Goal: Task Accomplishment & Management: Manage account settings

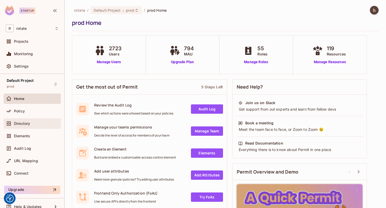
click at [34, 125] on div "Directory" at bounding box center [36, 123] width 45 height 4
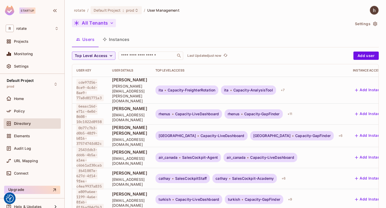
click at [109, 25] on icon "button" at bounding box center [111, 22] width 5 height 5
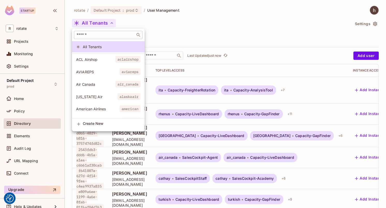
click at [104, 31] on div "​" at bounding box center [108, 35] width 68 height 8
type input "*"
type input "*****"
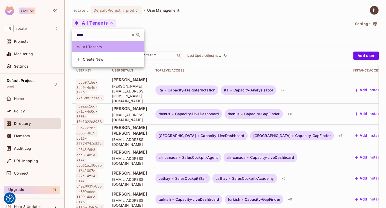
click at [105, 48] on span "All Tenants" at bounding box center [111, 46] width 57 height 5
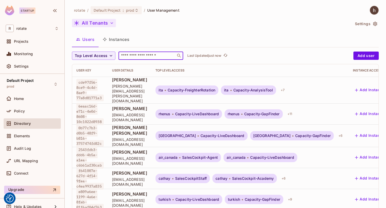
click at [141, 56] on input "text" at bounding box center [147, 55] width 54 height 5
type input "*****"
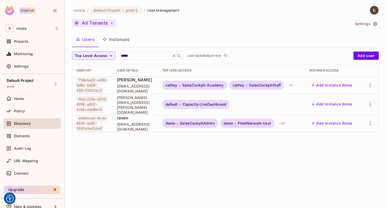
click at [137, 126] on div "[PERSON_NAME] [PERSON_NAME][EMAIL_ADDRESS][DOMAIN_NAME]" at bounding box center [135, 123] width 37 height 17
click at [287, 127] on div "+ 26" at bounding box center [282, 123] width 10 height 8
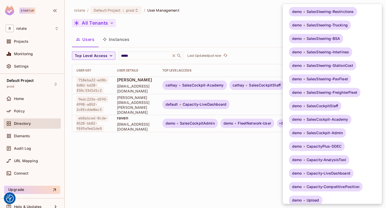
scroll to position [158, 0]
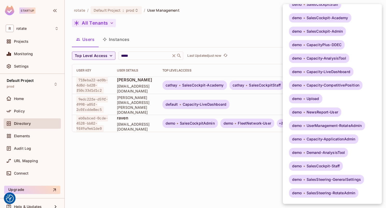
click at [256, 139] on div at bounding box center [193, 104] width 386 height 208
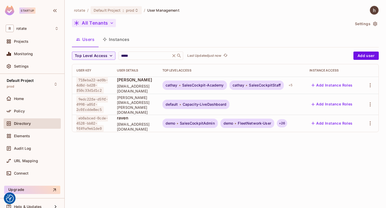
click at [287, 126] on div "+ 26" at bounding box center [282, 123] width 10 height 8
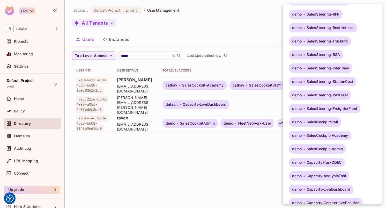
scroll to position [0, 0]
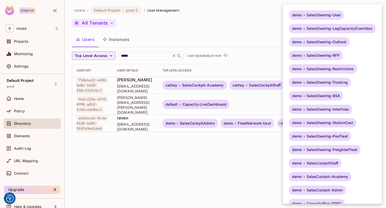
click at [232, 167] on div at bounding box center [193, 104] width 386 height 208
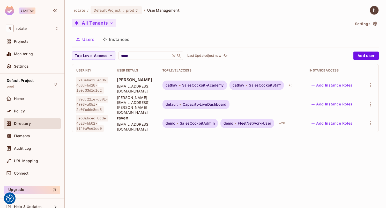
click at [232, 167] on div "demo SalesSteering-User demo SalesSteering-LegCapacityOverrides demo SalesSteer…" at bounding box center [193, 104] width 386 height 208
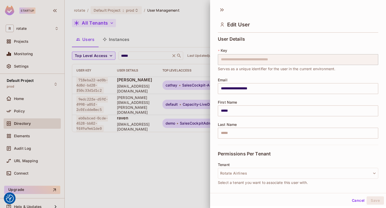
click at [253, 148] on div "Permissions Per Tenant" at bounding box center [298, 153] width 160 height 18
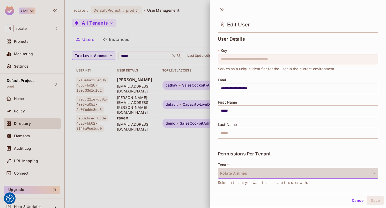
click at [237, 170] on button "Rotate Airlines" at bounding box center [298, 172] width 160 height 11
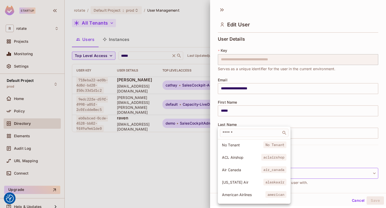
click at [325, 153] on div at bounding box center [193, 104] width 386 height 208
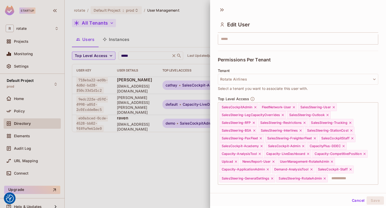
scroll to position [104, 0]
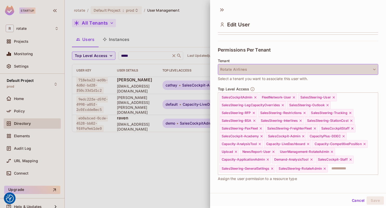
click at [261, 68] on button "Rotate Airlines" at bounding box center [298, 69] width 160 height 11
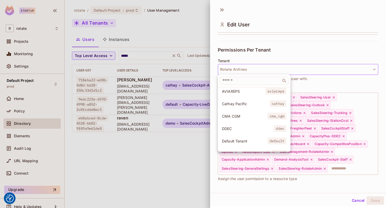
scroll to position [76, 0]
click at [234, 79] on input "text" at bounding box center [250, 80] width 58 height 5
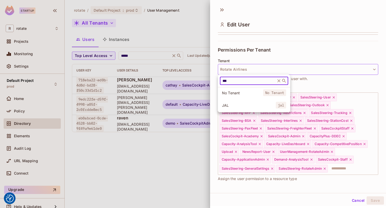
type input "***"
click at [231, 108] on li "JAL jal" at bounding box center [254, 104] width 72 height 11
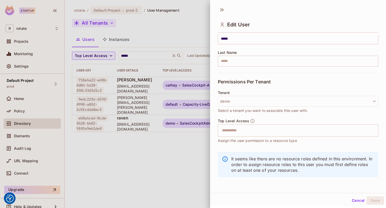
scroll to position [72, 0]
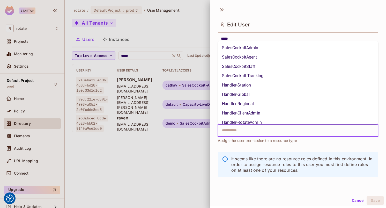
click at [247, 133] on input "text" at bounding box center [293, 130] width 149 height 10
type input "*"
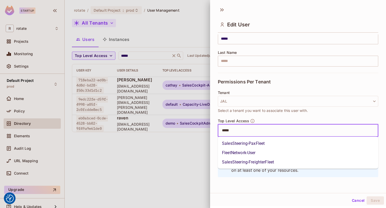
click at [241, 134] on input "*****" at bounding box center [293, 130] width 149 height 10
type input "*"
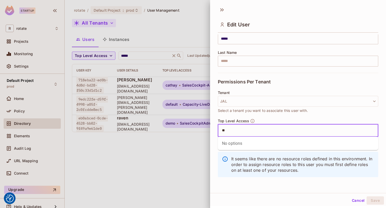
type input "*"
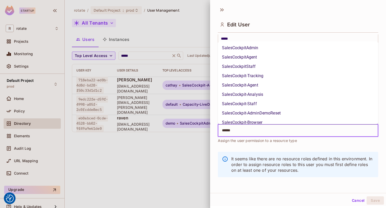
type input "*******"
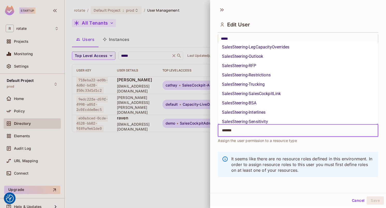
scroll to position [0, 0]
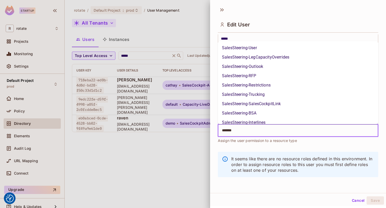
click at [255, 50] on li "SalesSteering-User" at bounding box center [298, 47] width 160 height 9
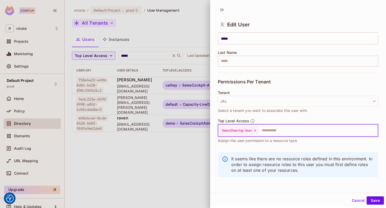
click at [272, 127] on input "text" at bounding box center [312, 130] width 109 height 10
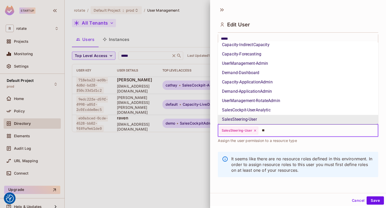
scroll to position [105, 0]
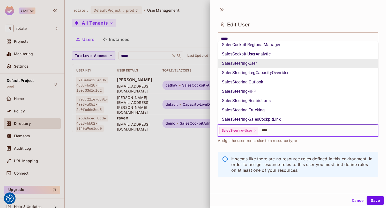
type input "*****"
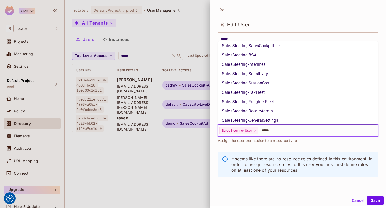
scroll to position [182, 0]
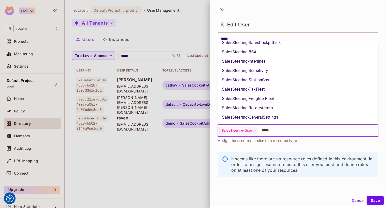
click at [269, 118] on li "SalesSteering-GeneralSettings" at bounding box center [298, 116] width 160 height 9
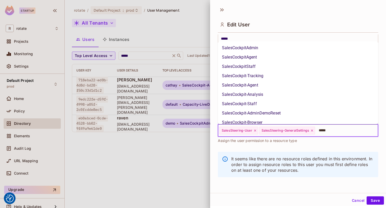
scroll to position [49, 0]
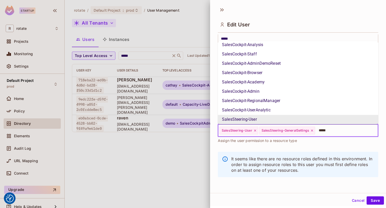
type input "******"
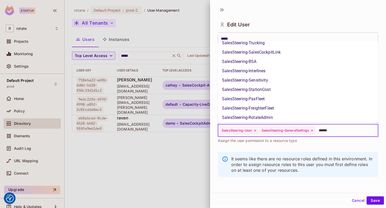
scroll to position [61, 0]
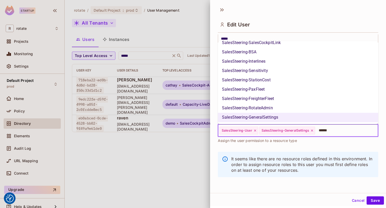
click at [275, 110] on li "SalesSteering-RotateAdmin" at bounding box center [298, 107] width 160 height 9
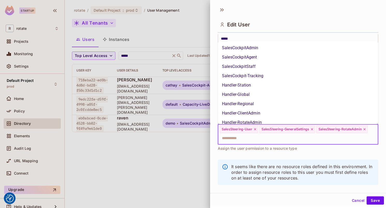
scroll to position [273, 0]
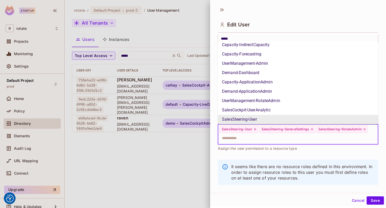
drag, startPoint x: 339, startPoint y: 142, endPoint x: 232, endPoint y: 125, distance: 108.6
click at [232, 125] on div "SalesSteering-User SalesSteering-GeneralSettings SalesSteering-RotateAdmin ​" at bounding box center [298, 134] width 160 height 20
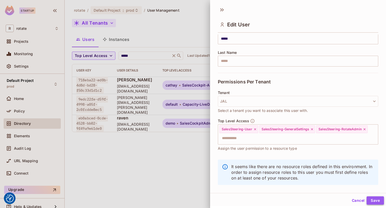
click at [374, 201] on button "Save" at bounding box center [374, 200] width 17 height 8
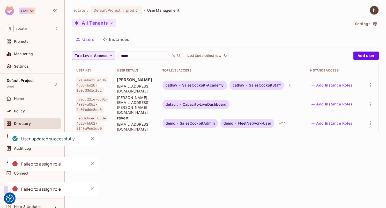
click at [148, 127] on span "[EMAIL_ADDRESS][DOMAIN_NAME]" at bounding box center [135, 126] width 37 height 10
click at [339, 126] on button "Add Instance Roles" at bounding box center [331, 123] width 45 height 8
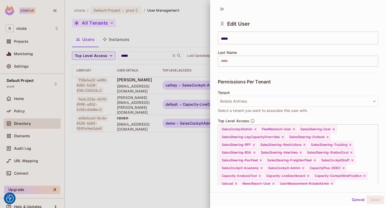
scroll to position [65, 0]
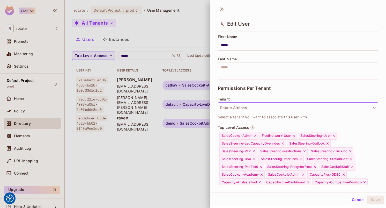
click at [235, 110] on button "Rotate Airlines" at bounding box center [298, 107] width 160 height 11
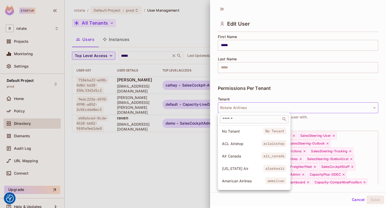
click at [237, 119] on input "text" at bounding box center [250, 118] width 58 height 5
type input "***"
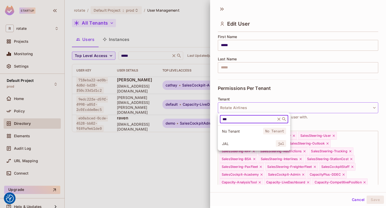
click at [235, 140] on li "JAL jal" at bounding box center [254, 143] width 72 height 11
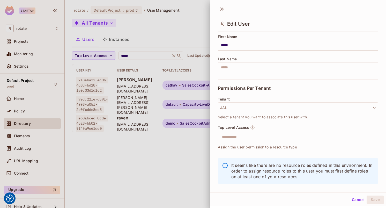
click at [257, 137] on input "text" at bounding box center [293, 137] width 149 height 10
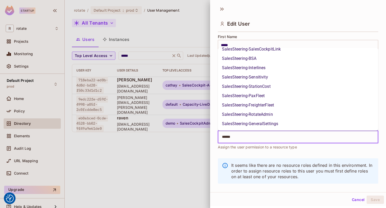
scroll to position [0, 0]
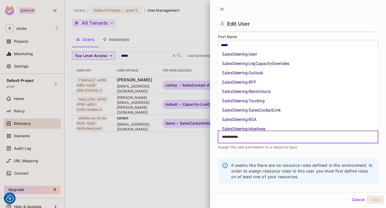
type input "**********"
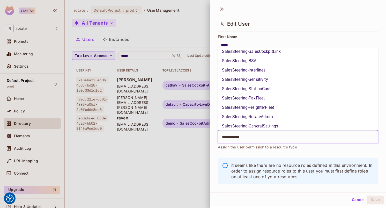
scroll to position [61, 0]
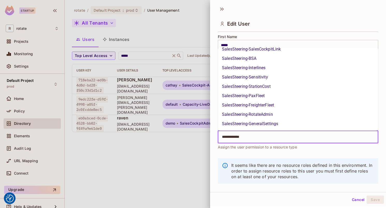
click at [266, 112] on li "SalesSteering-RotateAdmin" at bounding box center [298, 114] width 160 height 9
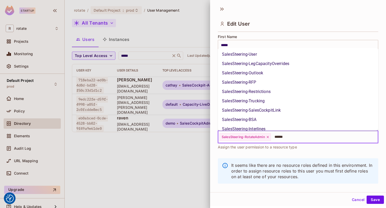
scroll to position [49, 0]
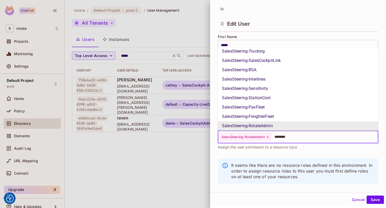
type input "*********"
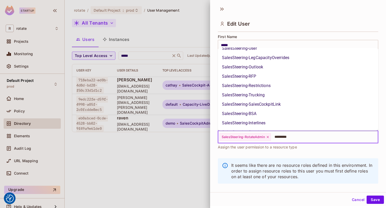
scroll to position [0, 0]
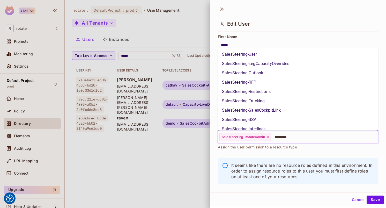
click at [264, 54] on li "SalesSteering-User" at bounding box center [298, 53] width 160 height 9
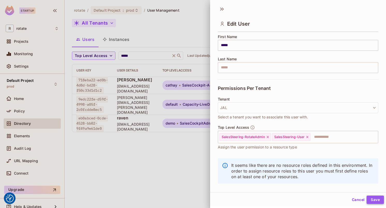
click at [375, 199] on button "Save" at bounding box center [374, 199] width 17 height 8
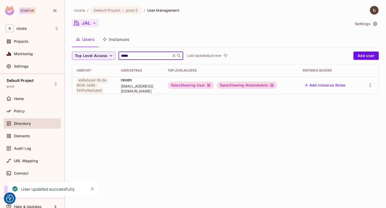
click at [134, 55] on input "*****" at bounding box center [144, 55] width 49 height 5
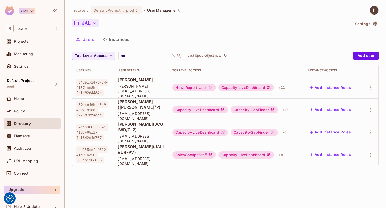
click at [286, 89] on div "NewsReport-User Capacity-LiveDashboard + 22" at bounding box center [235, 87] width 127 height 8
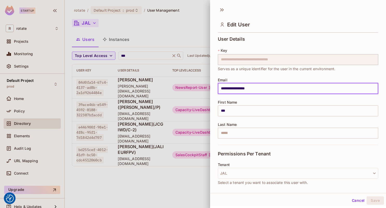
click at [269, 86] on input "**********" at bounding box center [298, 88] width 160 height 11
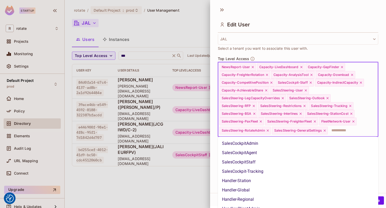
scroll to position [12, 0]
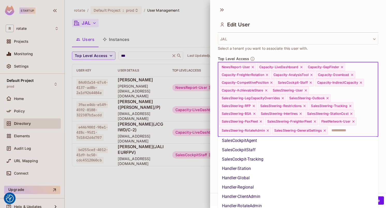
drag, startPoint x: 331, startPoint y: 130, endPoint x: 212, endPoint y: 104, distance: 121.8
click at [212, 104] on div "**********" at bounding box center [298, 109] width 176 height 151
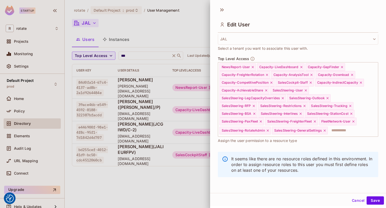
click at [204, 122] on div at bounding box center [193, 104] width 386 height 208
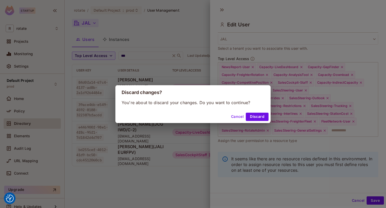
click at [244, 117] on button "Cancel" at bounding box center [237, 116] width 17 height 8
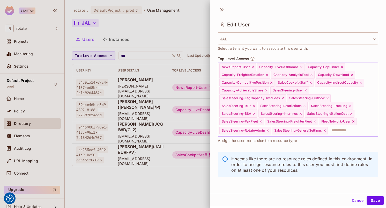
click at [239, 117] on div "SalesSteering-PaxFleet" at bounding box center [241, 121] width 44 height 8
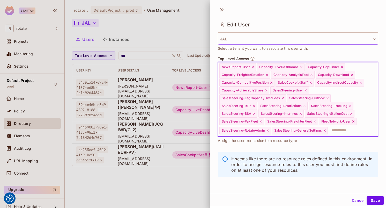
click at [359, 40] on button "JAL" at bounding box center [298, 39] width 160 height 11
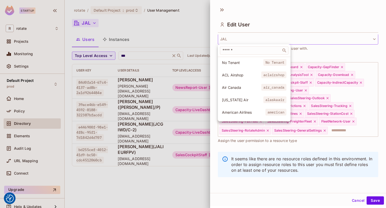
click at [354, 197] on div at bounding box center [193, 104] width 386 height 208
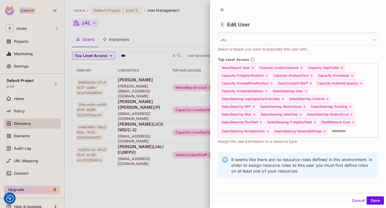
click at [354, 200] on div "​ No Tenant No Tenant ACL Airshop aclairshop Air Canada air_canada [US_STATE] A…" at bounding box center [193, 104] width 386 height 208
click at [354, 200] on button "Cancel" at bounding box center [357, 200] width 17 height 8
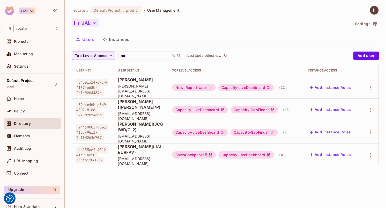
click at [92, 22] on icon "button" at bounding box center [94, 22] width 5 height 5
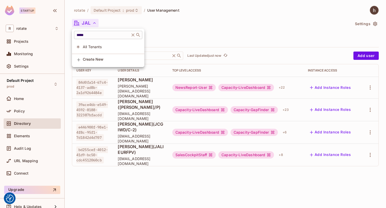
click at [98, 36] on input "*****" at bounding box center [101, 34] width 53 height 5
click at [174, 27] on div at bounding box center [193, 104] width 386 height 208
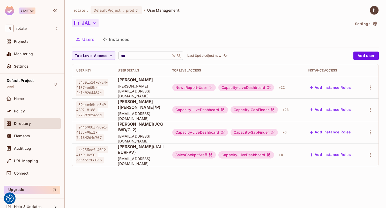
click at [143, 54] on input "***" at bounding box center [144, 55] width 49 height 5
type input "*"
type input "*****"
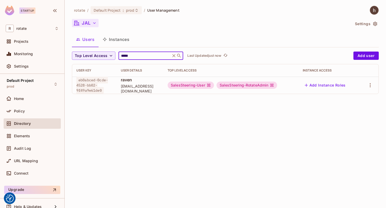
click at [163, 88] on td "[PERSON_NAME] [PERSON_NAME][EMAIL_ADDRESS][DOMAIN_NAME]" at bounding box center [140, 84] width 47 height 17
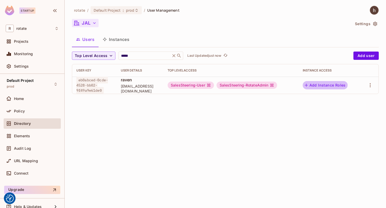
click at [320, 83] on button "Add Instance Roles" at bounding box center [324, 85] width 45 height 8
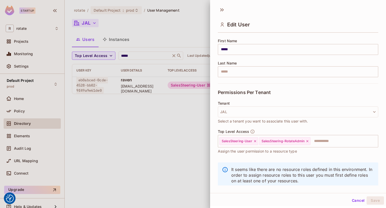
scroll to position [72, 0]
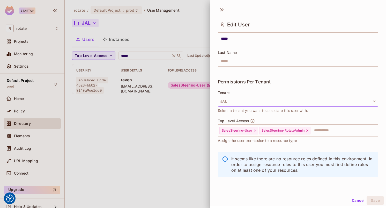
click at [251, 100] on button "JAL" at bounding box center [298, 101] width 160 height 11
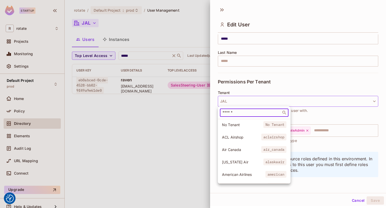
click at [249, 110] on input "text" at bounding box center [250, 112] width 58 height 5
type input "***"
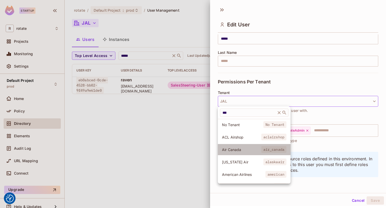
click at [244, 149] on span "Air Canada" at bounding box center [241, 149] width 39 height 5
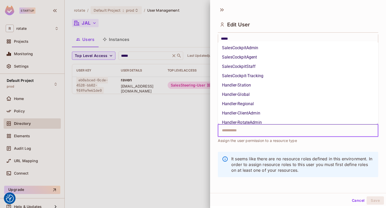
click at [251, 132] on input "text" at bounding box center [293, 130] width 149 height 10
type input "********"
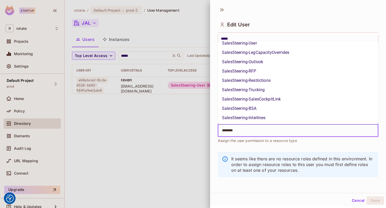
scroll to position [6, 0]
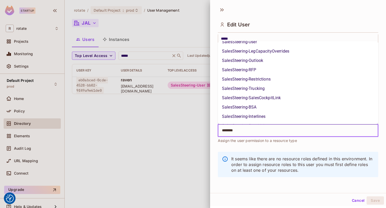
click at [257, 43] on li "SalesSteering-User" at bounding box center [298, 41] width 160 height 9
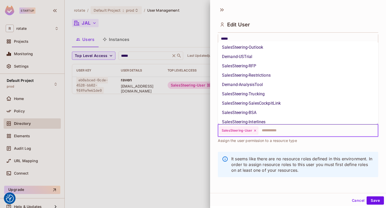
scroll to position [348, 0]
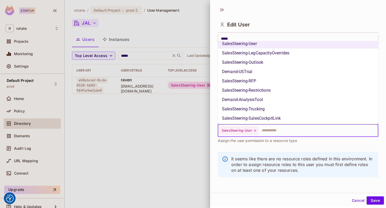
click at [266, 55] on li "SalesSteering-LegCapacityOverrides" at bounding box center [298, 52] width 160 height 9
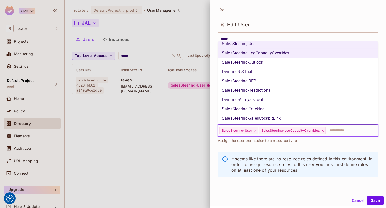
click at [266, 61] on li "SalesSteering-Outlook" at bounding box center [298, 62] width 160 height 9
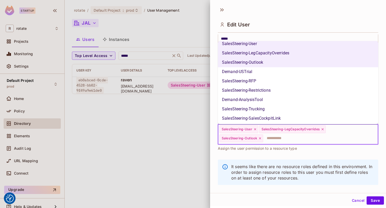
click at [263, 82] on li "SalesSteering-RFP" at bounding box center [298, 80] width 160 height 9
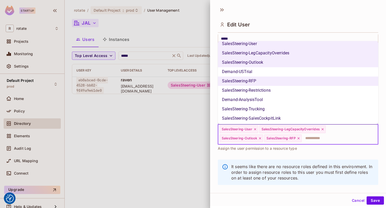
click at [263, 92] on li "SalesSteering-Restrictions" at bounding box center [298, 90] width 160 height 9
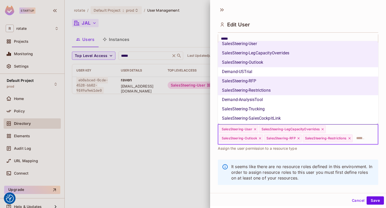
click at [263, 108] on li "SalesSteering-Trucking" at bounding box center [298, 108] width 160 height 9
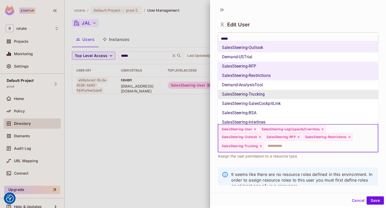
scroll to position [372, 0]
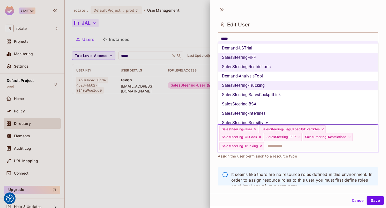
click at [265, 97] on li "SalesSteering-SalesCockpitLink" at bounding box center [298, 94] width 160 height 9
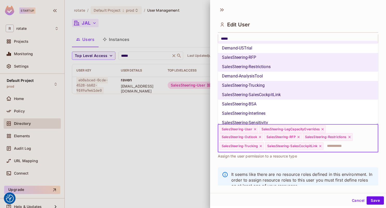
click at [265, 106] on li "SalesSteering-BSA" at bounding box center [298, 103] width 160 height 9
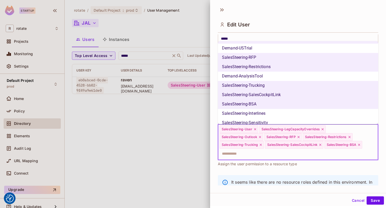
click at [265, 117] on li "SalesSteering-Interlines" at bounding box center [298, 113] width 160 height 9
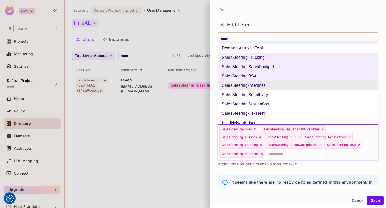
scroll to position [433, 0]
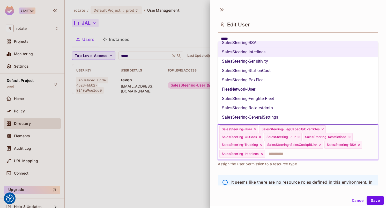
click at [267, 63] on li "SalesSteering-Sensitivity" at bounding box center [298, 61] width 160 height 9
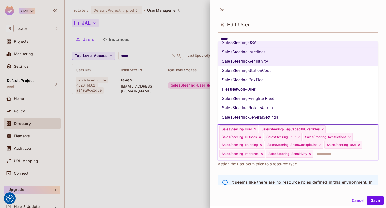
click at [267, 70] on li "SalesSteering-StationCost" at bounding box center [298, 70] width 160 height 9
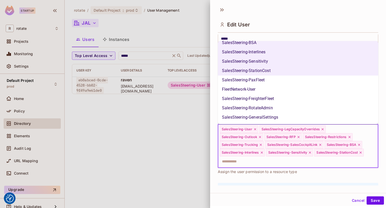
click at [267, 80] on li "SalesSteering-PaxFleet" at bounding box center [298, 79] width 160 height 9
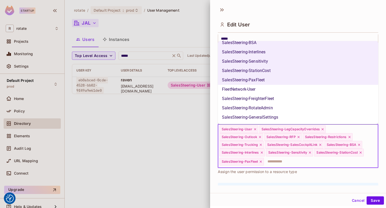
click at [267, 92] on li "FleetNetwork-User" at bounding box center [298, 89] width 160 height 9
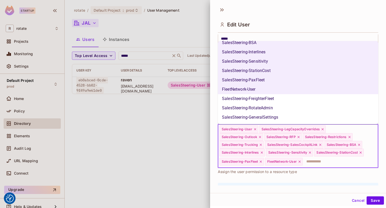
click at [267, 101] on li "SalesSteering-FreighterFleet" at bounding box center [298, 98] width 160 height 9
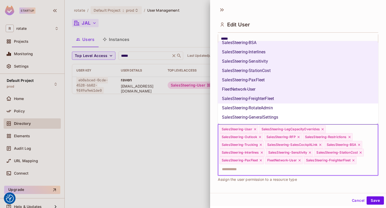
click at [266, 108] on li "SalesSteering-RotateAdmin" at bounding box center [298, 107] width 160 height 9
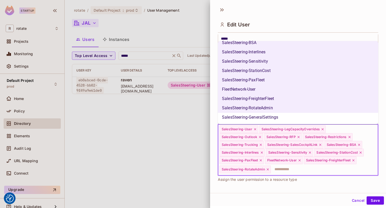
click at [267, 117] on li "SalesSteering-GeneralSettings" at bounding box center [298, 116] width 160 height 9
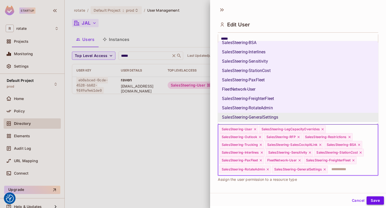
click at [377, 202] on button "Save" at bounding box center [374, 200] width 17 height 8
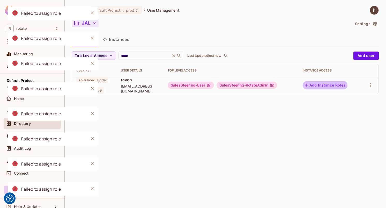
click at [324, 86] on button "Add Instance Roles" at bounding box center [324, 85] width 45 height 8
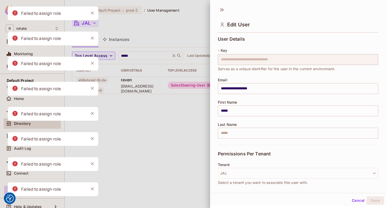
scroll to position [72, 0]
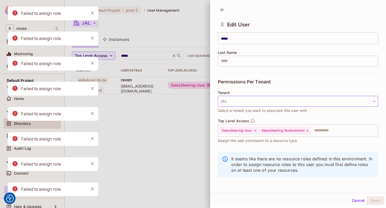
click at [255, 102] on button "JAL" at bounding box center [298, 101] width 160 height 11
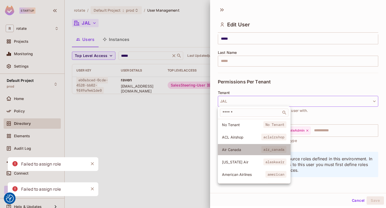
click at [245, 148] on span "Air Canada" at bounding box center [241, 149] width 39 height 5
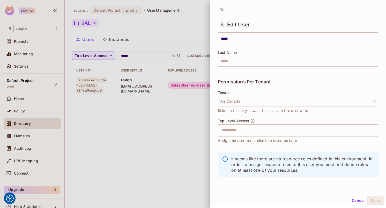
click at [271, 123] on div "Top Level Access ​ Assign the user permission to a resource type" at bounding box center [298, 130] width 160 height 25
click at [270, 129] on input "text" at bounding box center [293, 130] width 149 height 10
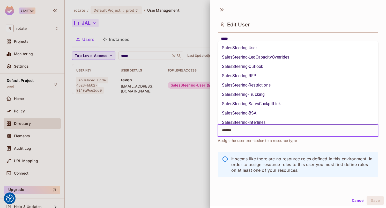
type input "********"
click at [265, 48] on li "SalesSteering-User" at bounding box center [298, 47] width 160 height 9
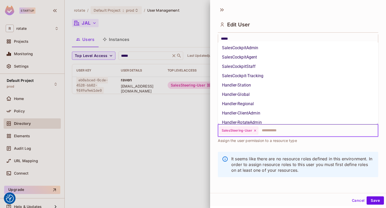
scroll to position [273, 0]
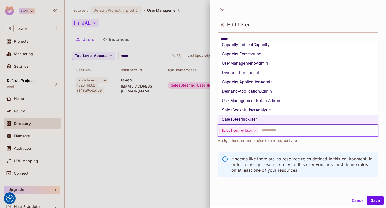
click at [265, 57] on li "Capacity-Forecasting" at bounding box center [298, 53] width 160 height 9
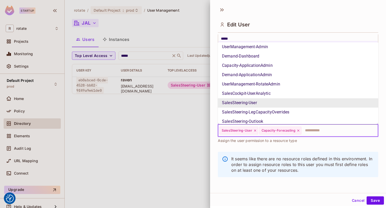
scroll to position [289, 0]
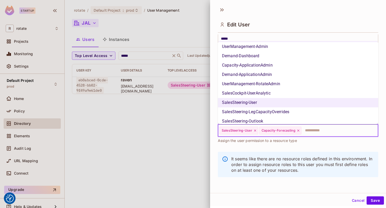
click at [298, 131] on icon at bounding box center [298, 130] width 4 height 4
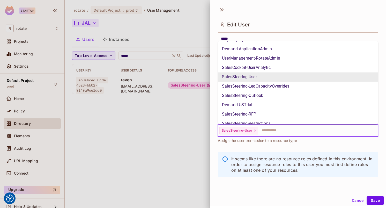
scroll to position [335, 0]
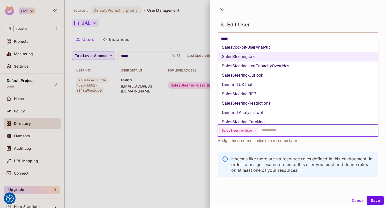
click at [280, 66] on li "SalesSteering-LegCapacityOverrides" at bounding box center [298, 65] width 160 height 9
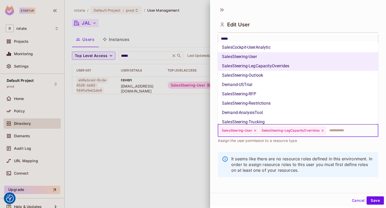
click at [280, 72] on li "SalesSteering-Outlook" at bounding box center [298, 75] width 160 height 9
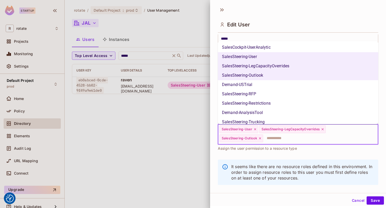
click at [280, 86] on li "Demand-USTrial" at bounding box center [298, 84] width 160 height 9
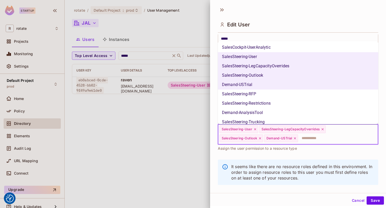
click at [280, 97] on li "SalesSteering-RFP" at bounding box center [298, 93] width 160 height 9
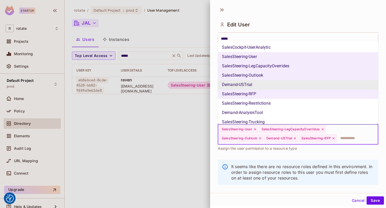
click at [281, 84] on li "Demand-USTrial" at bounding box center [298, 84] width 160 height 9
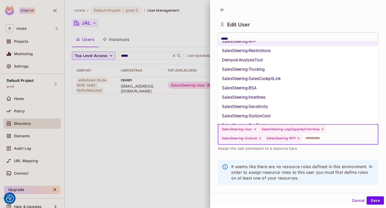
scroll to position [376, 0]
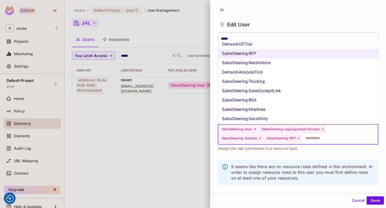
click at [276, 61] on li "SalesSteering-Restrictions" at bounding box center [298, 62] width 160 height 9
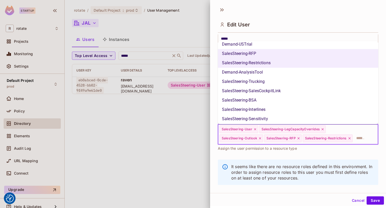
click at [274, 82] on li "SalesSteering-Trucking" at bounding box center [298, 81] width 160 height 9
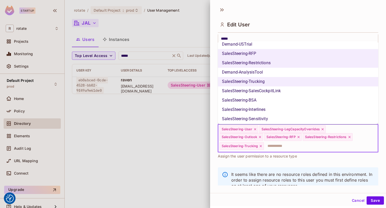
click at [274, 88] on li "SalesSteering-SalesCockpitLink" at bounding box center [298, 90] width 160 height 9
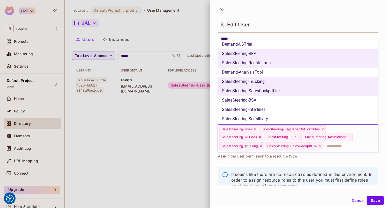
click at [273, 99] on li "SalesSteering-BSA" at bounding box center [298, 99] width 160 height 9
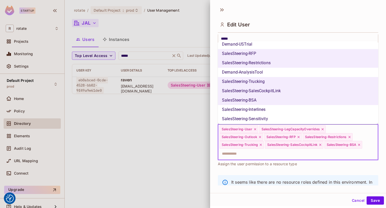
click at [273, 108] on li "SalesSteering-Interlines" at bounding box center [298, 109] width 160 height 9
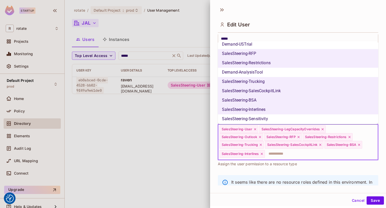
click at [273, 116] on li "SalesSteering-Sensitivity" at bounding box center [298, 118] width 160 height 9
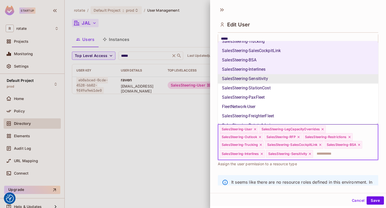
scroll to position [425, 0]
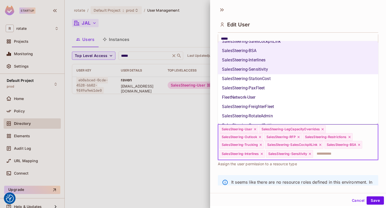
click at [275, 78] on li "SalesSteering-StationCost" at bounding box center [298, 78] width 160 height 9
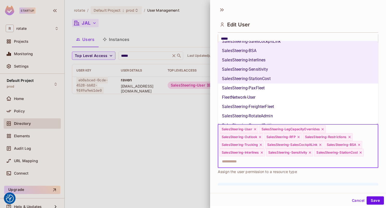
click at [275, 85] on li "SalesSteering-PaxFleet" at bounding box center [298, 87] width 160 height 9
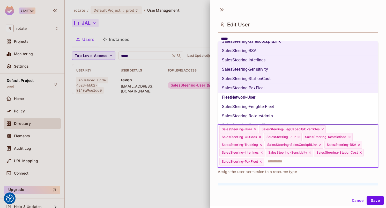
click at [275, 94] on li "FleetNetwork-User" at bounding box center [298, 97] width 160 height 9
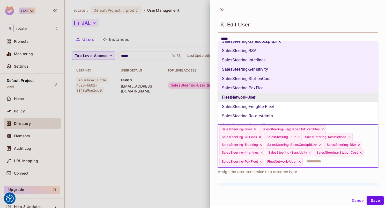
click at [275, 95] on li "FleetNetwork-User" at bounding box center [298, 97] width 160 height 9
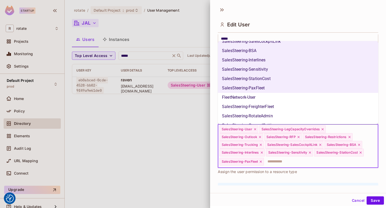
click at [276, 98] on li "FleetNetwork-User" at bounding box center [298, 97] width 160 height 9
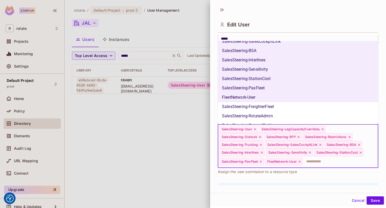
click at [276, 105] on li "SalesSteering-FreighterFleet" at bounding box center [298, 106] width 160 height 9
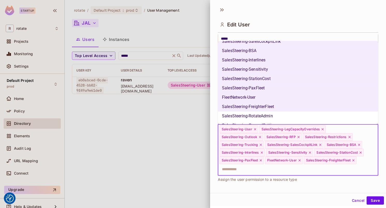
click at [276, 113] on li "SalesSteering-RotateAdmin" at bounding box center [298, 115] width 160 height 9
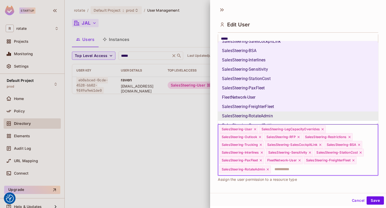
scroll to position [433, 0]
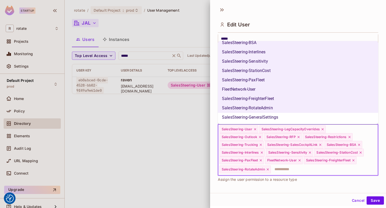
click at [275, 116] on li "SalesSteering-GeneralSettings" at bounding box center [298, 116] width 160 height 9
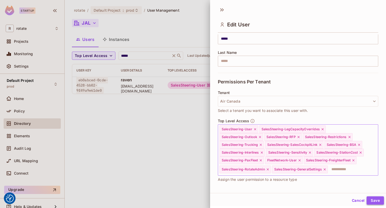
click at [372, 200] on button "Save" at bounding box center [374, 200] width 17 height 8
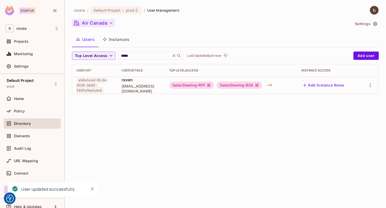
click at [205, 149] on div "rotate / Default Project : prod / User Management Air Canada Settings Users Ins…" at bounding box center [225, 104] width 321 height 208
click at [127, 54] on input "*****" at bounding box center [144, 55] width 49 height 5
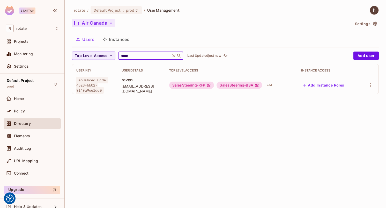
click at [154, 87] on span "[EMAIL_ADDRESS][DOMAIN_NAME]" at bounding box center [140, 88] width 39 height 10
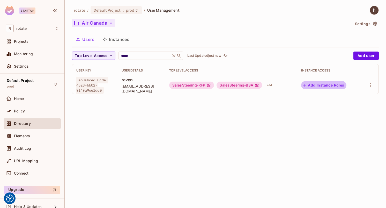
click at [315, 82] on button "Add Instance Roles" at bounding box center [323, 85] width 45 height 8
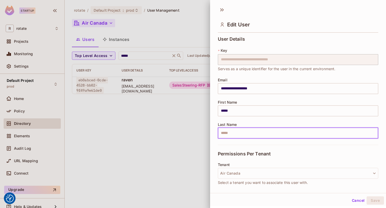
click at [240, 132] on input "text" at bounding box center [298, 132] width 160 height 11
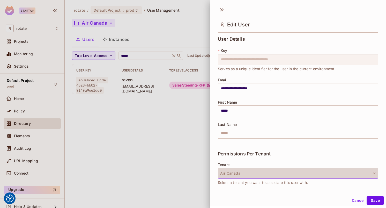
click at [240, 175] on button "Air Canada" at bounding box center [298, 172] width 160 height 11
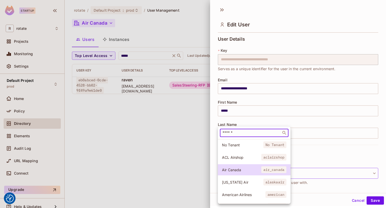
click at [239, 133] on input "text" at bounding box center [250, 132] width 58 height 5
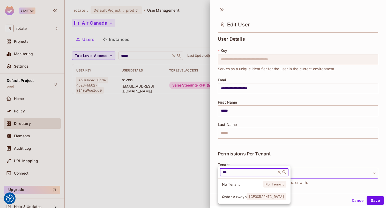
type input "***"
click at [244, 195] on span "Qatar Airways" at bounding box center [234, 196] width 25 height 5
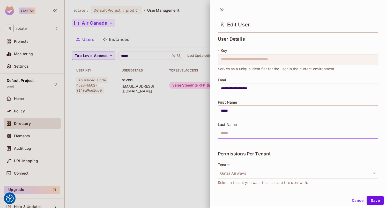
scroll to position [72, 0]
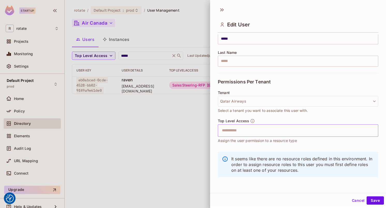
click at [256, 131] on input "text" at bounding box center [293, 130] width 149 height 10
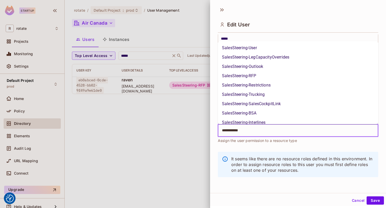
type input "**********"
click at [267, 48] on li "SalesSteering-User" at bounding box center [298, 47] width 160 height 9
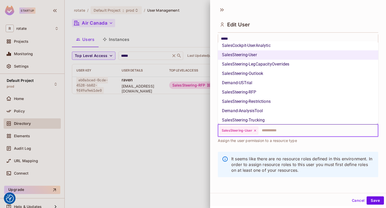
scroll to position [333, 0]
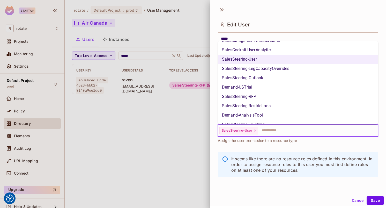
click at [267, 65] on li "SalesSteering-LegCapacityOverrides" at bounding box center [298, 68] width 160 height 9
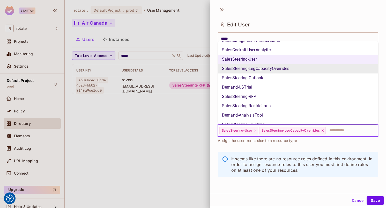
click at [267, 72] on li "SalesSteering-LegCapacityOverrides" at bounding box center [298, 68] width 160 height 9
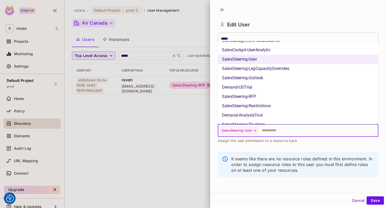
click at [267, 74] on li "SalesSteering-Outlook" at bounding box center [298, 77] width 160 height 9
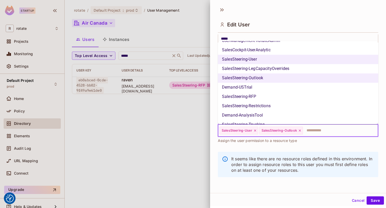
click at [269, 70] on li "SalesSteering-LegCapacityOverrides" at bounding box center [298, 68] width 160 height 9
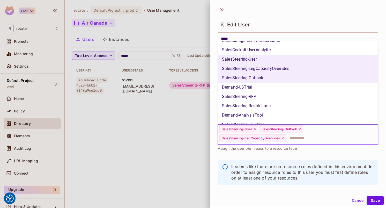
click at [263, 93] on li "SalesSteering-RFP" at bounding box center [298, 96] width 160 height 9
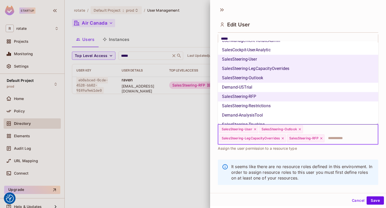
click at [263, 104] on li "SalesSteering-Restrictions" at bounding box center [298, 105] width 160 height 9
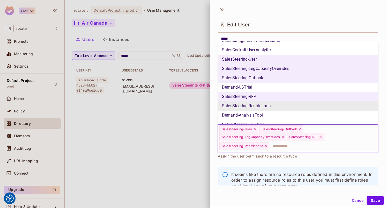
click at [263, 113] on li "Demand-AnalysisTool" at bounding box center [298, 114] width 160 height 9
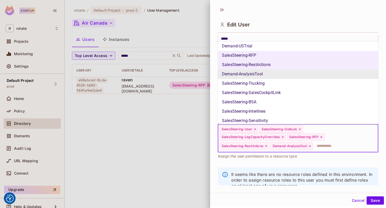
scroll to position [382, 0]
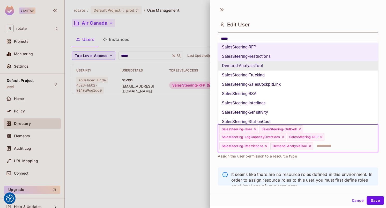
click at [268, 65] on li "Demand-AnalysisTool" at bounding box center [298, 65] width 160 height 9
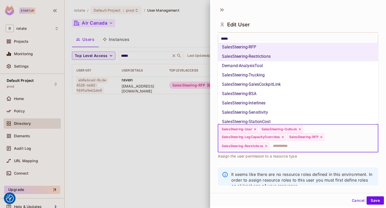
click at [267, 72] on li "SalesSteering-Trucking" at bounding box center [298, 74] width 160 height 9
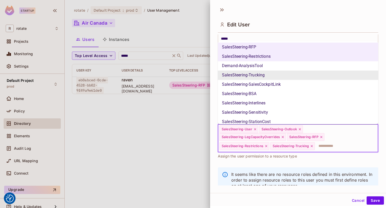
click at [267, 81] on li "SalesSteering-SalesCockpitLink" at bounding box center [298, 84] width 160 height 9
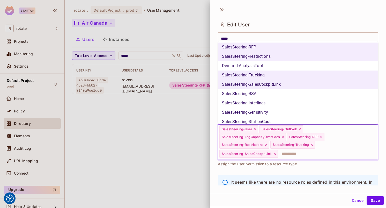
click at [266, 94] on li "SalesSteering-BSA" at bounding box center [298, 93] width 160 height 9
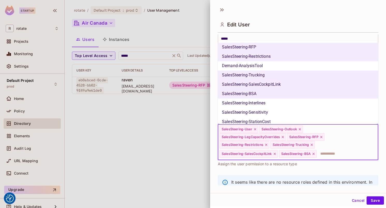
click at [266, 106] on li "SalesSteering-Interlines" at bounding box center [298, 102] width 160 height 9
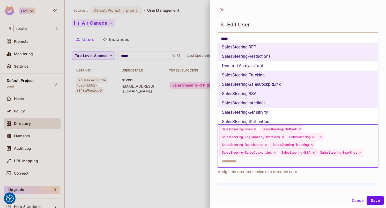
click at [266, 112] on li "SalesSteering-Sensitivity" at bounding box center [298, 112] width 160 height 9
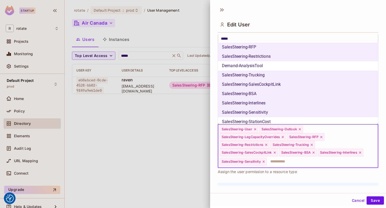
click at [266, 118] on li "SalesSteering-StationCost" at bounding box center [298, 121] width 160 height 9
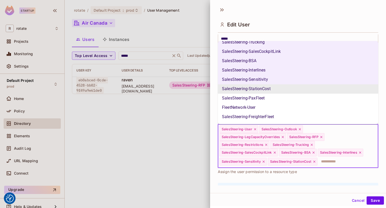
scroll to position [433, 0]
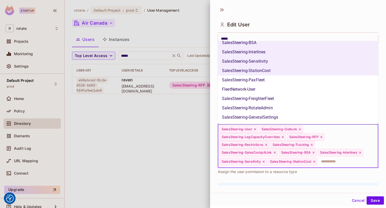
click at [264, 79] on li "SalesSteering-PaxFleet" at bounding box center [298, 79] width 160 height 9
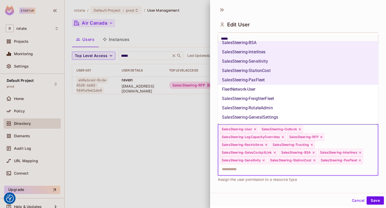
click at [264, 101] on li "SalesSteering-FreighterFleet" at bounding box center [298, 98] width 160 height 9
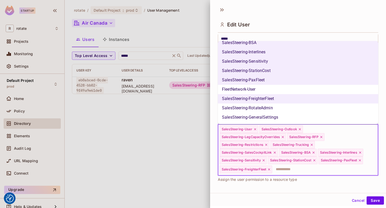
click at [264, 109] on li "SalesSteering-RotateAdmin" at bounding box center [298, 107] width 160 height 9
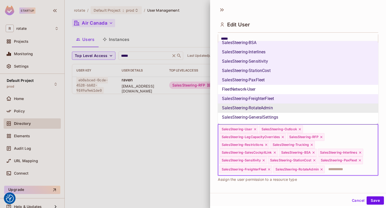
click at [264, 116] on li "SalesSteering-GeneralSettings" at bounding box center [298, 116] width 160 height 9
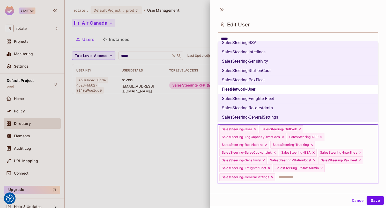
click at [266, 91] on li "FleetNetwork-User" at bounding box center [298, 89] width 160 height 9
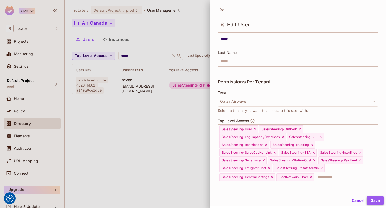
click at [374, 200] on button "Save" at bounding box center [374, 200] width 17 height 8
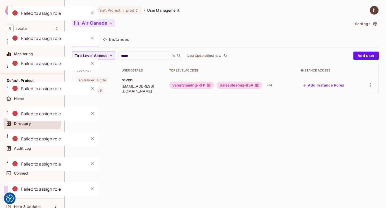
click at [317, 84] on button "Add Instance Roles" at bounding box center [323, 85] width 45 height 8
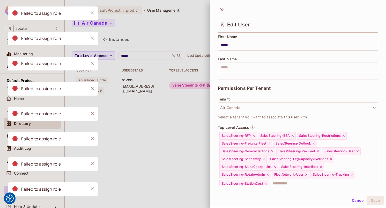
scroll to position [75, 0]
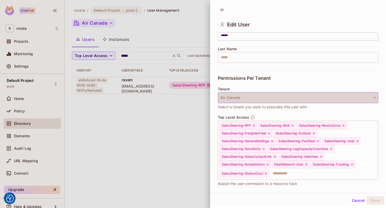
click at [257, 99] on button "Air Canada" at bounding box center [298, 97] width 160 height 11
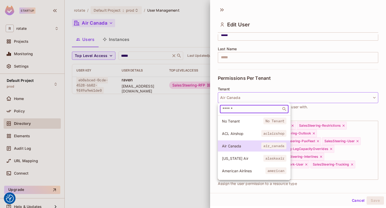
click at [249, 107] on input "text" at bounding box center [250, 108] width 58 height 5
type input "*****"
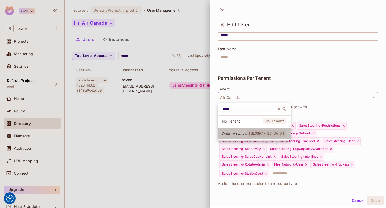
click at [246, 131] on span "Qatar Airways" at bounding box center [234, 133] width 25 height 5
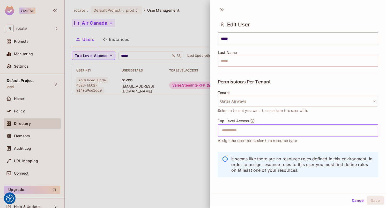
click at [262, 130] on input "text" at bounding box center [293, 130] width 149 height 10
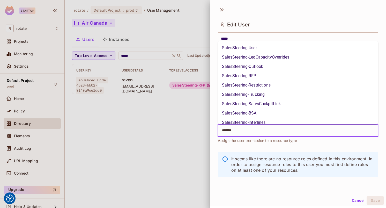
type input "********"
click at [254, 46] on li "SalesSteering-User" at bounding box center [298, 47] width 160 height 9
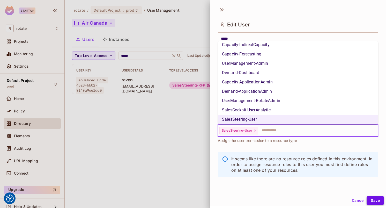
click at [374, 199] on button "Save" at bounding box center [374, 200] width 17 height 8
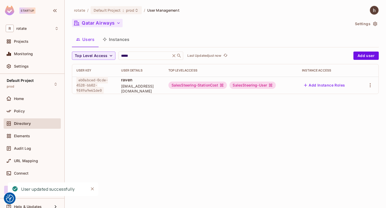
click at [321, 83] on button "Add Instance Roles" at bounding box center [324, 85] width 45 height 8
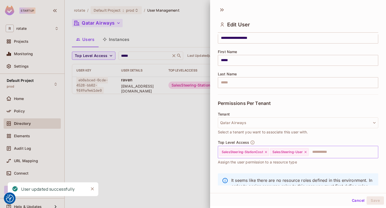
scroll to position [72, 0]
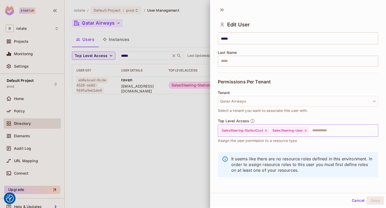
click at [322, 133] on input "text" at bounding box center [338, 130] width 59 height 10
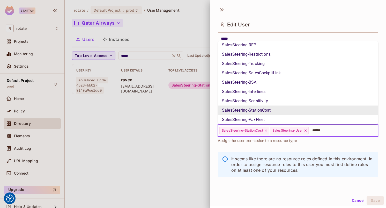
type input "*******"
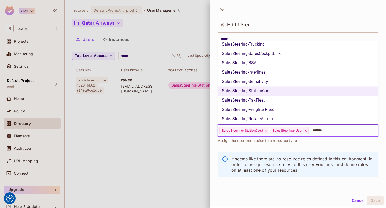
scroll to position [61, 0]
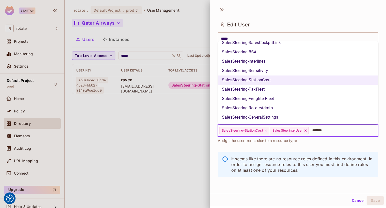
click at [270, 62] on li "SalesSteering-Interlines" at bounding box center [298, 61] width 160 height 9
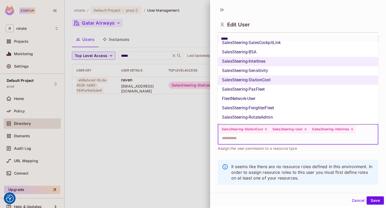
click at [270, 50] on li "SalesSteering-BSA" at bounding box center [298, 51] width 160 height 9
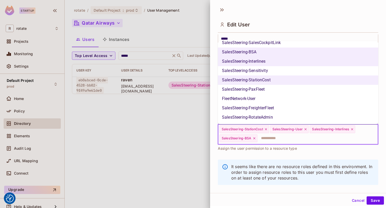
click at [270, 45] on li "SalesSteering-SalesCockpitLink" at bounding box center [298, 42] width 160 height 9
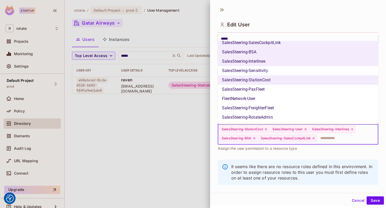
click at [270, 67] on li "SalesSteering-Sensitivity" at bounding box center [298, 70] width 160 height 9
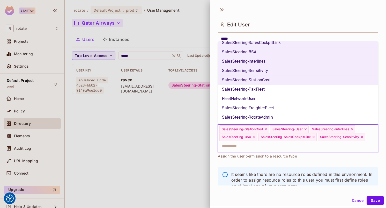
click at [270, 89] on li "SalesSteering-PaxFleet" at bounding box center [298, 89] width 160 height 9
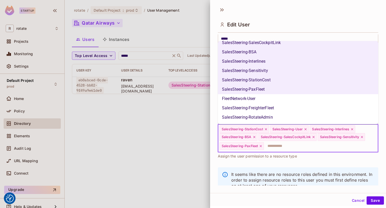
click at [268, 99] on li "FleetNetwork-User" at bounding box center [298, 98] width 160 height 9
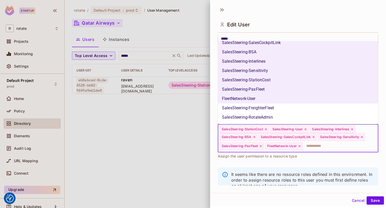
click at [268, 107] on li "SalesSteering-FreighterFleet" at bounding box center [298, 107] width 160 height 9
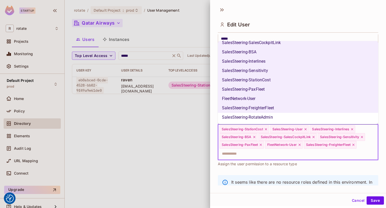
click at [268, 120] on li "SalesSteering-RotateAdmin" at bounding box center [298, 116] width 160 height 9
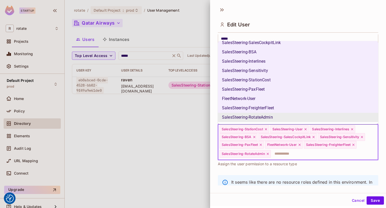
scroll to position [433, 0]
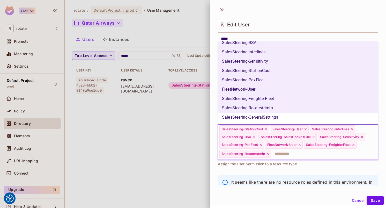
click at [269, 118] on li "SalesSteering-GeneralSettings" at bounding box center [298, 116] width 160 height 9
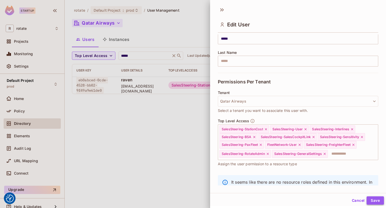
click at [379, 201] on button "Save" at bounding box center [374, 200] width 17 height 8
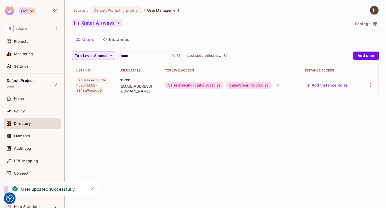
click at [107, 26] on button "Qatar Airways" at bounding box center [97, 23] width 51 height 8
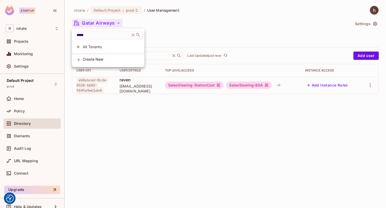
click at [145, 27] on div at bounding box center [193, 104] width 386 height 208
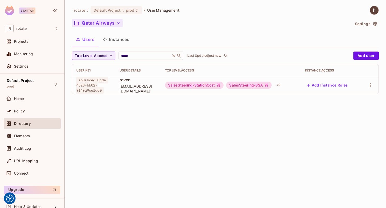
click at [113, 24] on button "Qatar Airways" at bounding box center [97, 23] width 51 height 8
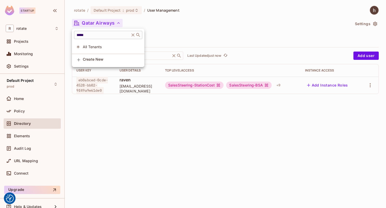
click at [107, 33] on input "*****" at bounding box center [101, 34] width 53 height 5
type input "***"
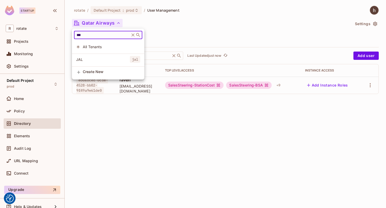
click at [108, 56] on li "JAL jal" at bounding box center [108, 59] width 72 height 11
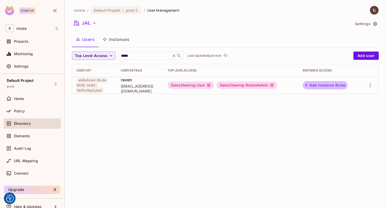
click at [321, 85] on button "Add Instance Roles" at bounding box center [324, 85] width 45 height 8
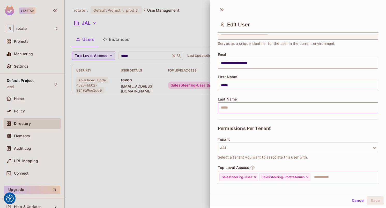
scroll to position [72, 0]
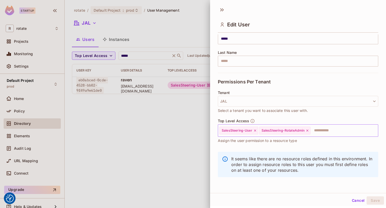
click at [319, 129] on input "text" at bounding box center [339, 130] width 57 height 10
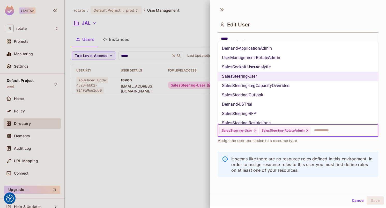
scroll to position [317, 0]
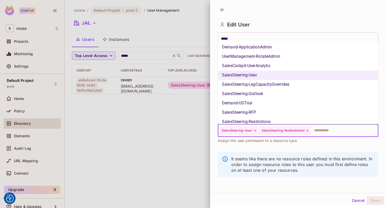
click at [277, 87] on li "SalesSteering-LegCapacityOverrides" at bounding box center [298, 84] width 160 height 9
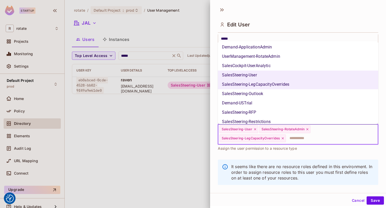
click at [277, 91] on li "SalesSteering-Outlook" at bounding box center [298, 93] width 160 height 9
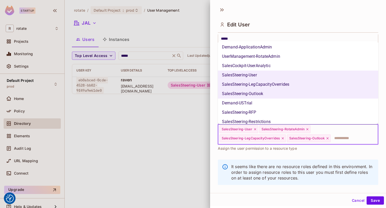
click at [276, 111] on li "SalesSteering-RFP" at bounding box center [298, 112] width 160 height 9
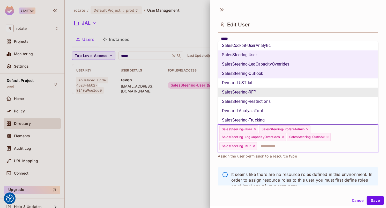
scroll to position [351, 0]
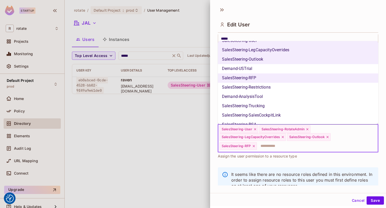
click at [279, 89] on li "SalesSteering-Restrictions" at bounding box center [298, 86] width 160 height 9
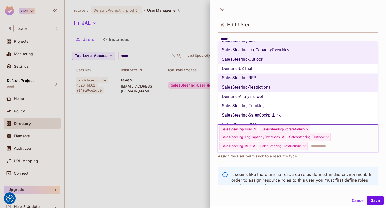
click at [275, 103] on li "SalesSteering-Trucking" at bounding box center [298, 105] width 160 height 9
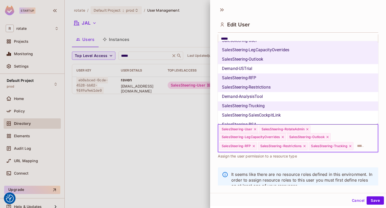
click at [274, 111] on li "SalesSteering-SalesCockpitLink" at bounding box center [298, 114] width 160 height 9
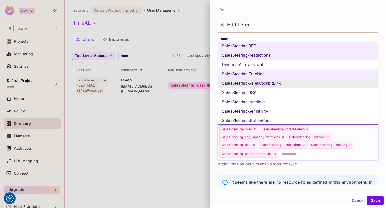
scroll to position [393, 0]
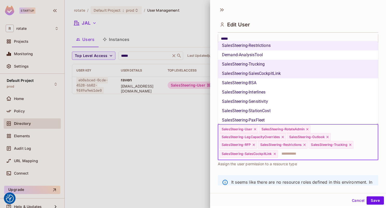
click at [274, 86] on li "SalesSteering-BSA" at bounding box center [298, 82] width 160 height 9
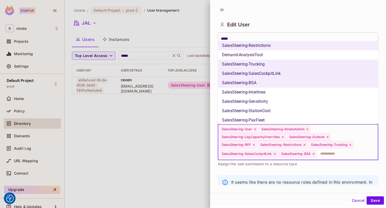
click at [274, 92] on li "SalesSteering-Interlines" at bounding box center [298, 91] width 160 height 9
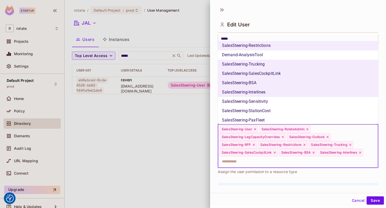
click at [274, 99] on li "SalesSteering-Sensitivity" at bounding box center [298, 101] width 160 height 9
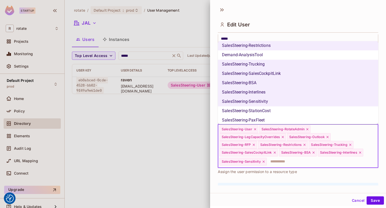
click at [274, 108] on li "SalesSteering-StationCost" at bounding box center [298, 110] width 160 height 9
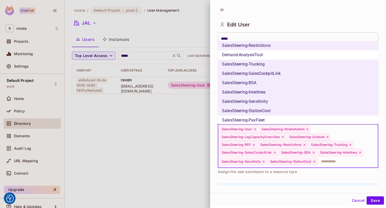
click at [274, 116] on li "SalesSteering-PaxFleet" at bounding box center [298, 119] width 160 height 9
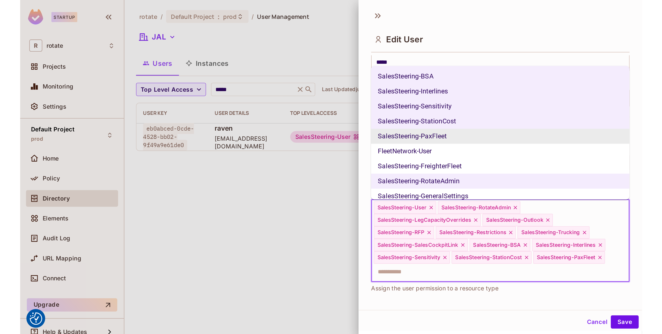
scroll to position [433, 0]
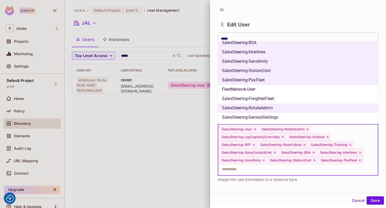
click at [275, 101] on li "SalesSteering-FreighterFleet" at bounding box center [298, 98] width 160 height 9
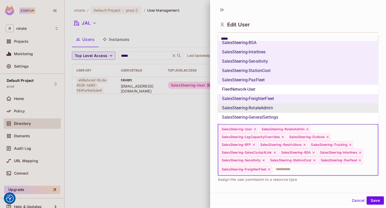
click at [275, 108] on li "SalesSteering-RotateAdmin" at bounding box center [298, 107] width 160 height 9
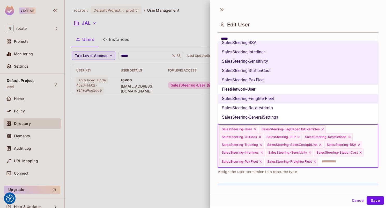
click at [275, 115] on li "SalesSteering-GeneralSettings" at bounding box center [298, 116] width 160 height 9
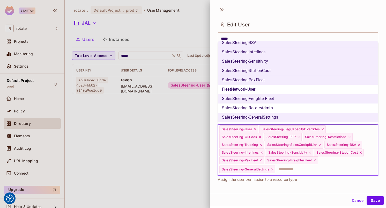
click at [279, 108] on li "SalesSteering-RotateAdmin" at bounding box center [298, 107] width 160 height 9
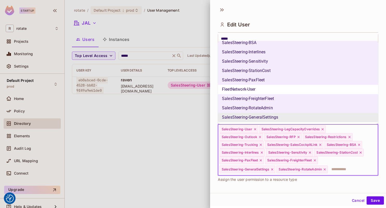
click at [375, 204] on div "Cancel Save" at bounding box center [298, 200] width 176 height 12
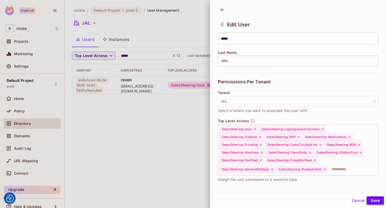
click at [376, 200] on button "Save" at bounding box center [374, 200] width 17 height 8
